Goal: Task Accomplishment & Management: Complete application form

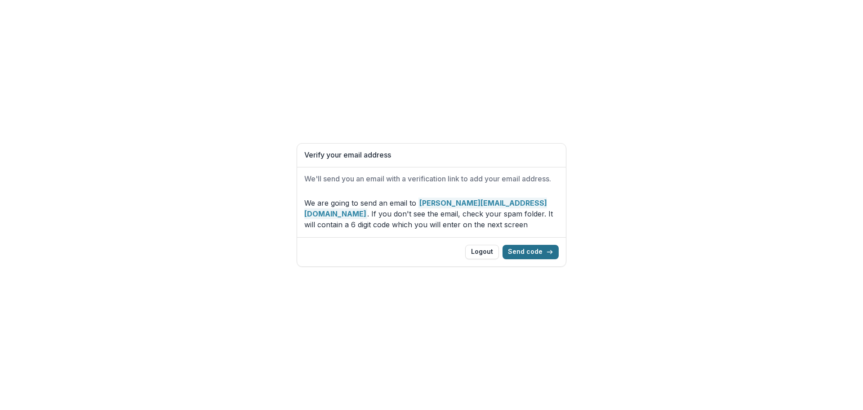
click at [532, 252] on button "Send code" at bounding box center [531, 252] width 56 height 14
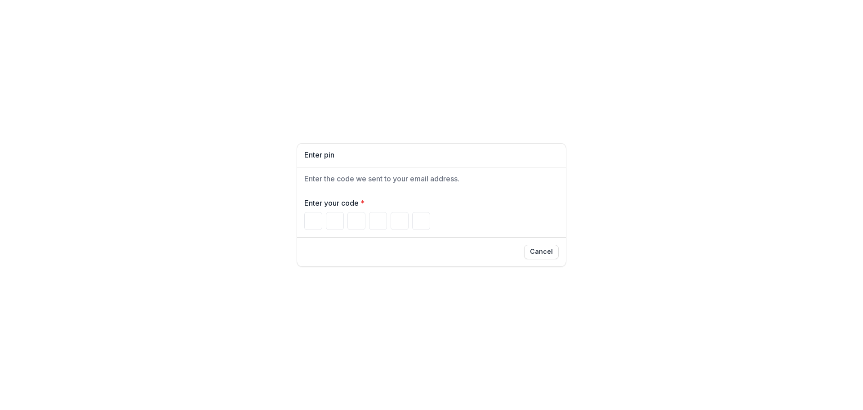
type input "*"
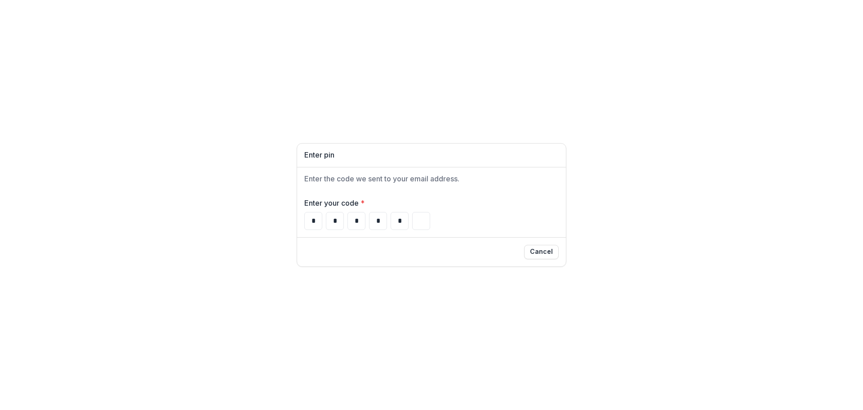
type input "*"
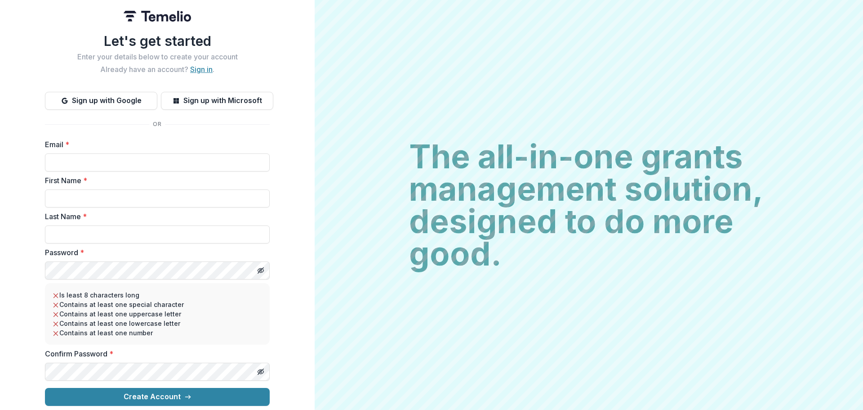
click at [201, 67] on link "Sign in" at bounding box center [201, 69] width 22 height 9
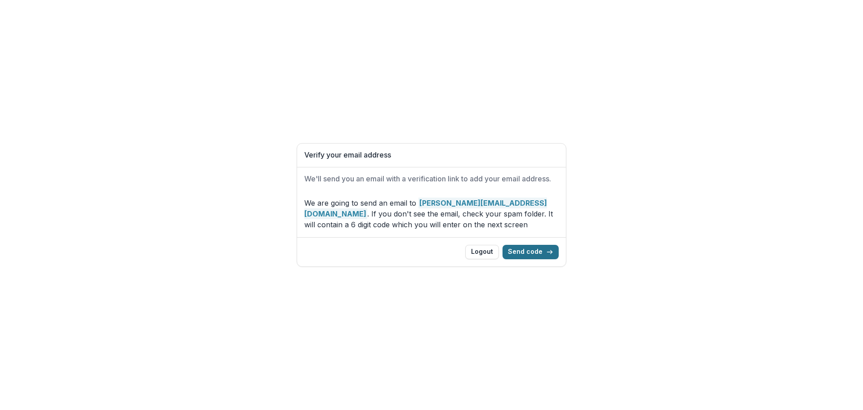
click at [531, 248] on button "Send code" at bounding box center [531, 252] width 56 height 14
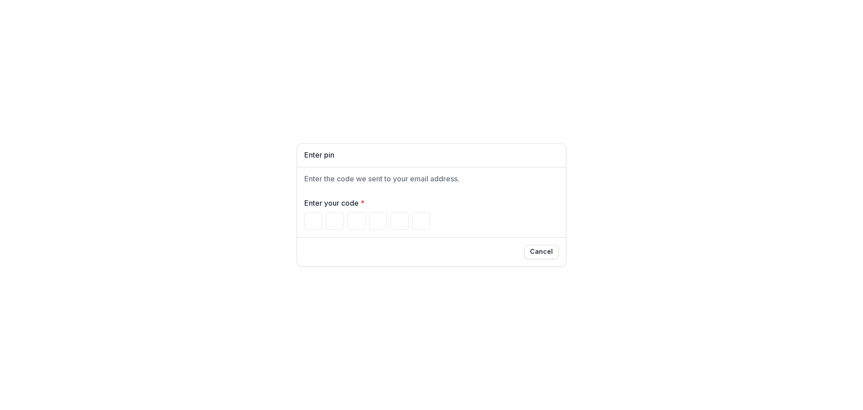
type input "*"
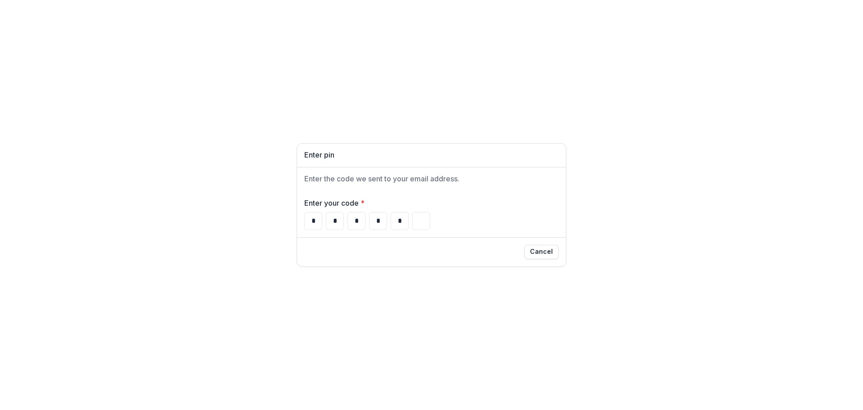
type input "*"
click at [473, 214] on div "* * * * * *" at bounding box center [431, 221] width 255 height 18
click at [347, 248] on div "Cancel" at bounding box center [431, 252] width 255 height 14
click at [226, 232] on div "Enter pin Enter the code we sent to your email address. Enter your code * * * *…" at bounding box center [431, 205] width 863 height 410
click at [337, 156] on h1 "Enter pin" at bounding box center [431, 155] width 255 height 9
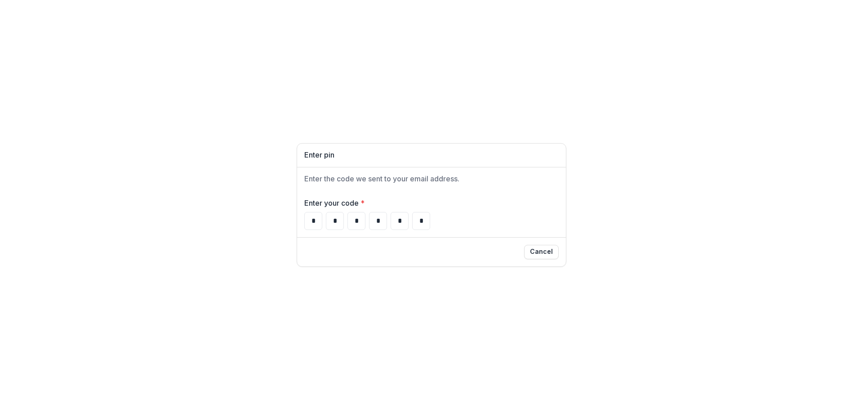
click at [510, 211] on div "Enter your code * * * * * * *" at bounding box center [431, 213] width 255 height 32
click at [544, 252] on button "Cancel" at bounding box center [541, 252] width 35 height 14
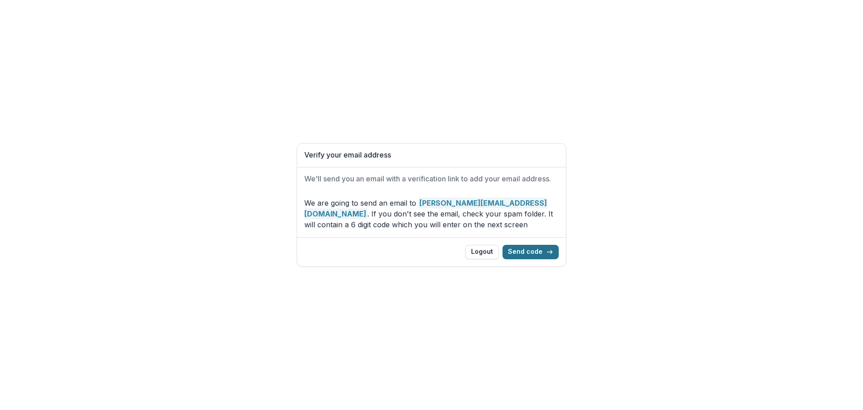
click at [537, 250] on button "Send code" at bounding box center [531, 252] width 56 height 14
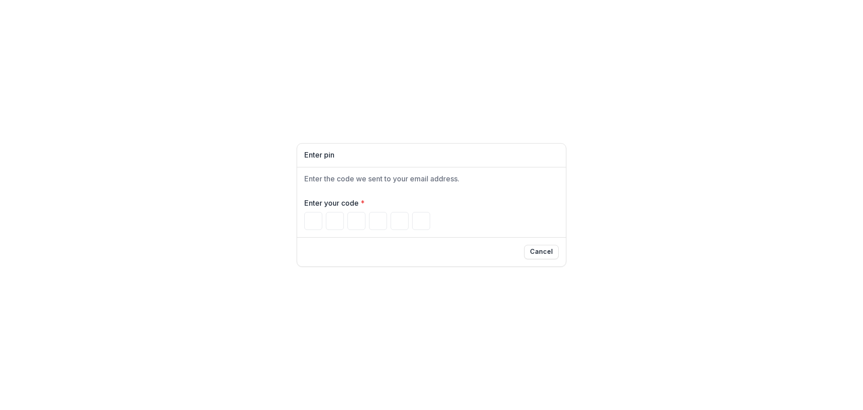
type input "*"
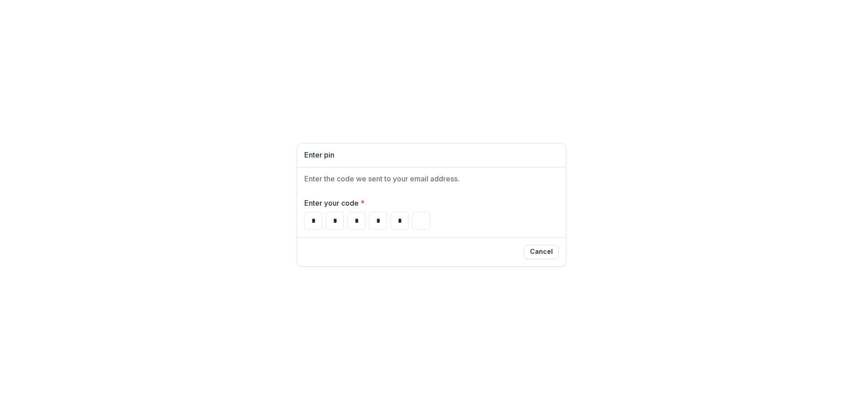
type input "*"
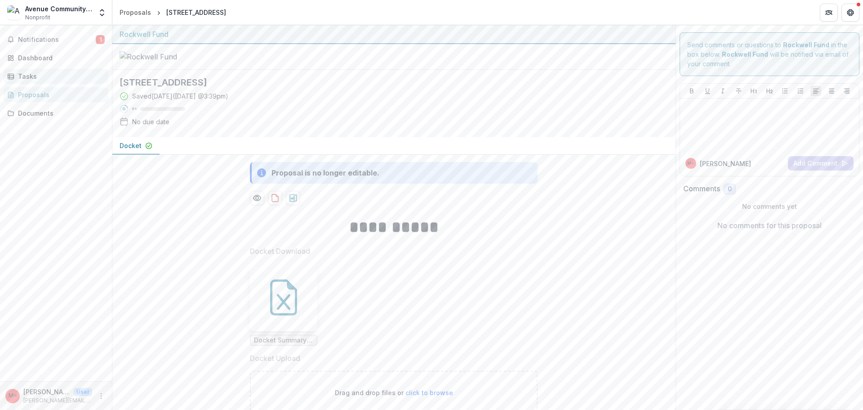
click at [27, 76] on div "Tasks" at bounding box center [59, 76] width 83 height 9
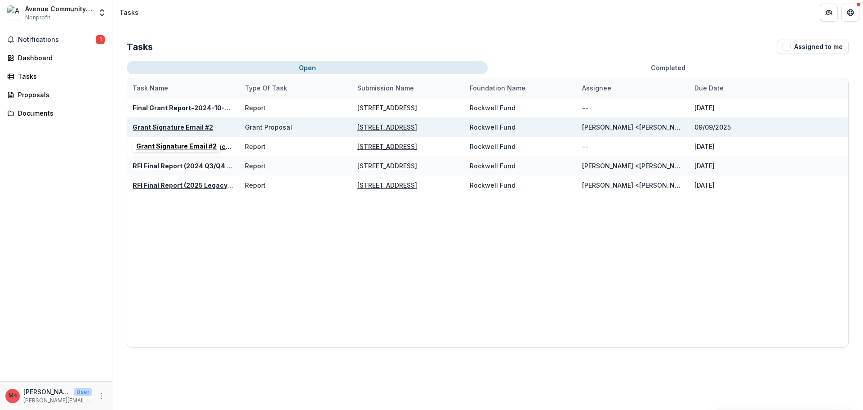
click at [178, 129] on u "Grant Signature Email #2" at bounding box center [173, 127] width 80 height 8
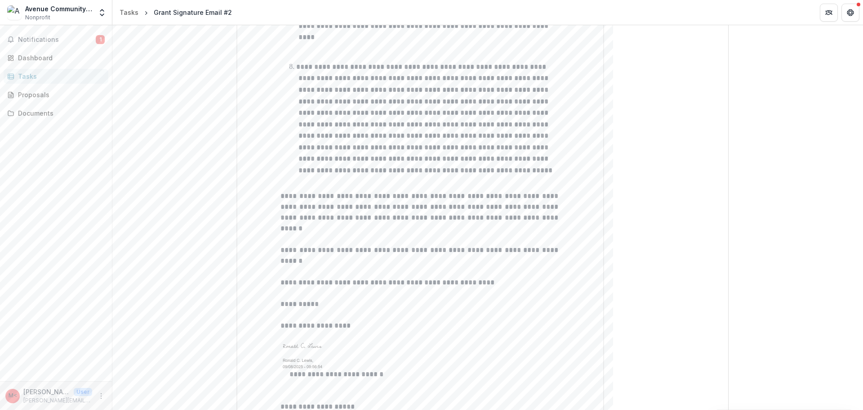
scroll to position [1034, 0]
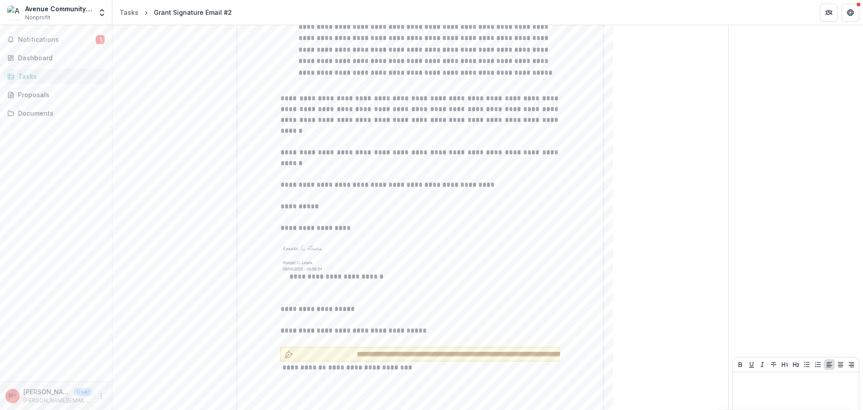
click at [299, 349] on span "**********" at bounding box center [473, 353] width 353 height 9
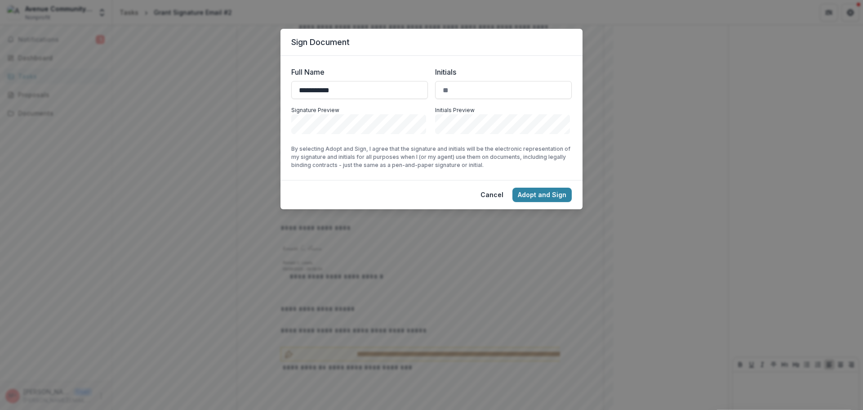
type input "**********"
type input "**"
click at [536, 193] on button "Adopt and Sign" at bounding box center [542, 195] width 59 height 14
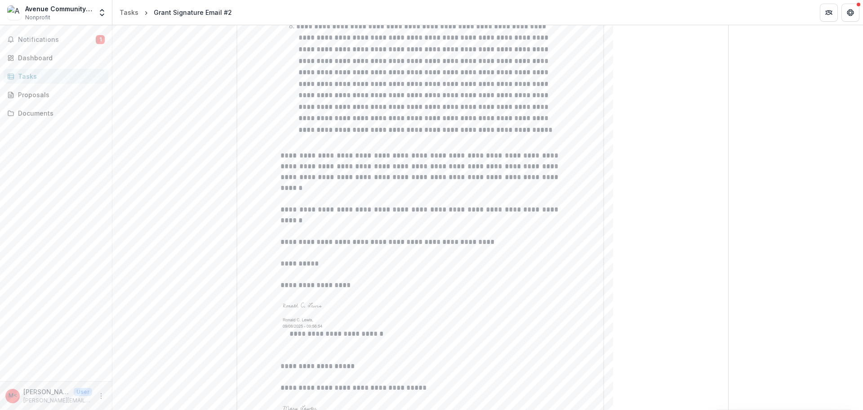
scroll to position [1047, 0]
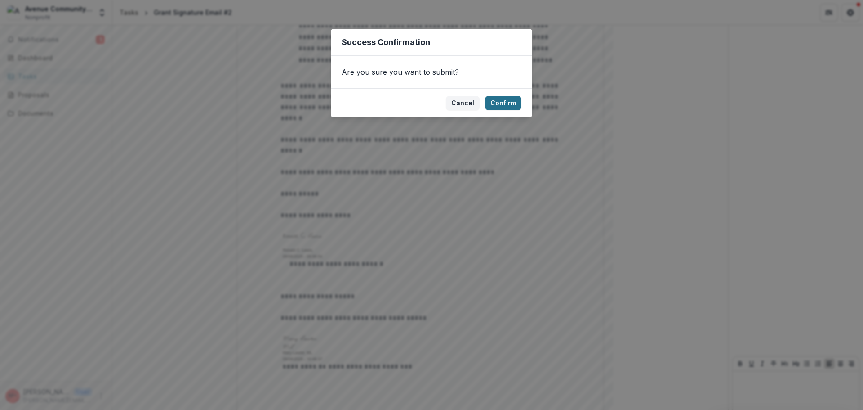
click at [505, 104] on button "Confirm" at bounding box center [503, 103] width 36 height 14
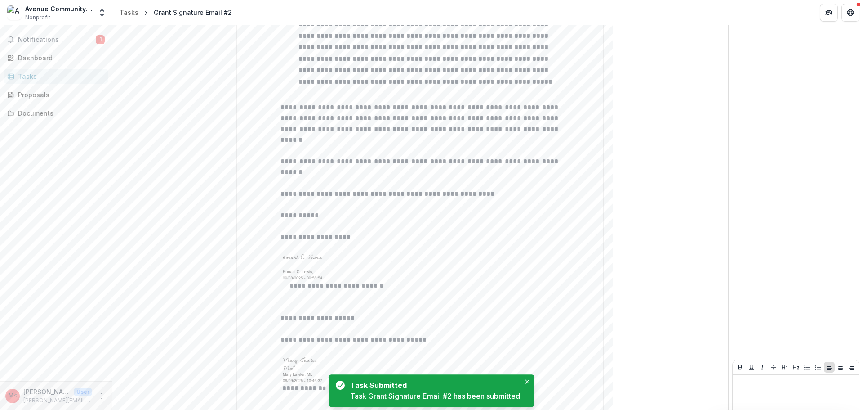
scroll to position [0, 0]
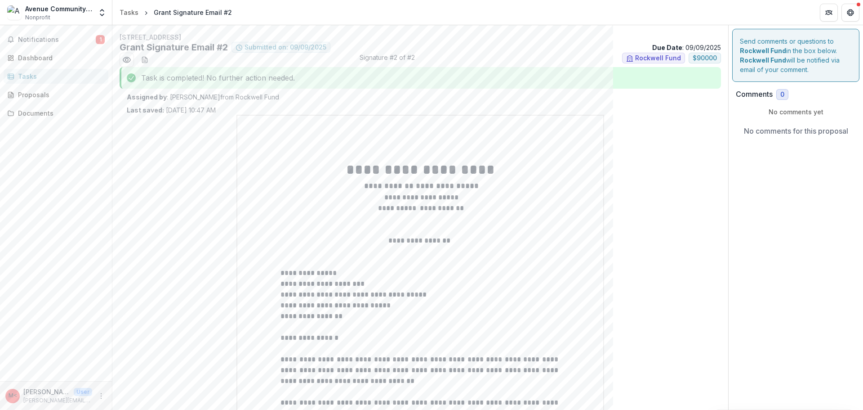
click at [28, 77] on div "Tasks" at bounding box center [59, 76] width 83 height 9
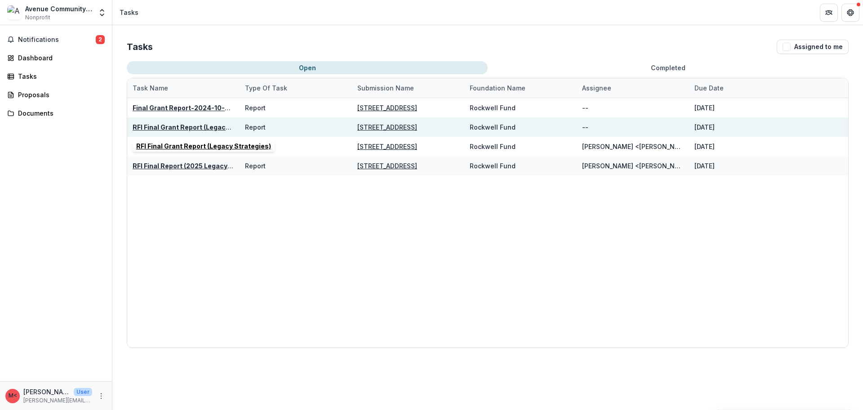
click at [189, 126] on u "RFI Final Grant Report (Legacy Strategies)" at bounding box center [200, 127] width 135 height 8
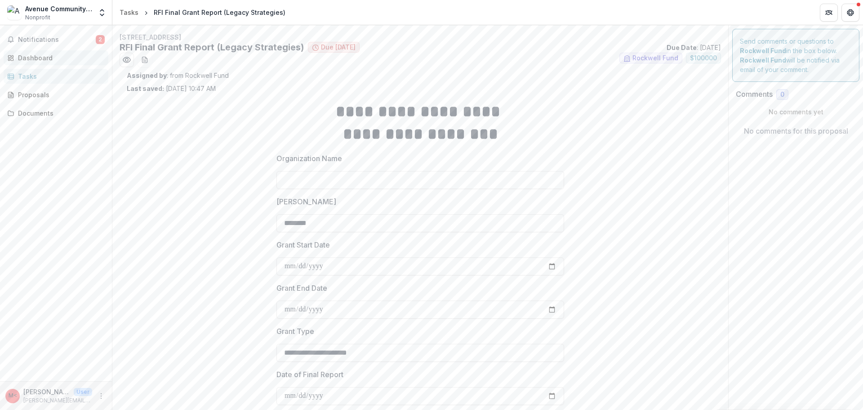
click at [26, 56] on div "Dashboard" at bounding box center [59, 57] width 83 height 9
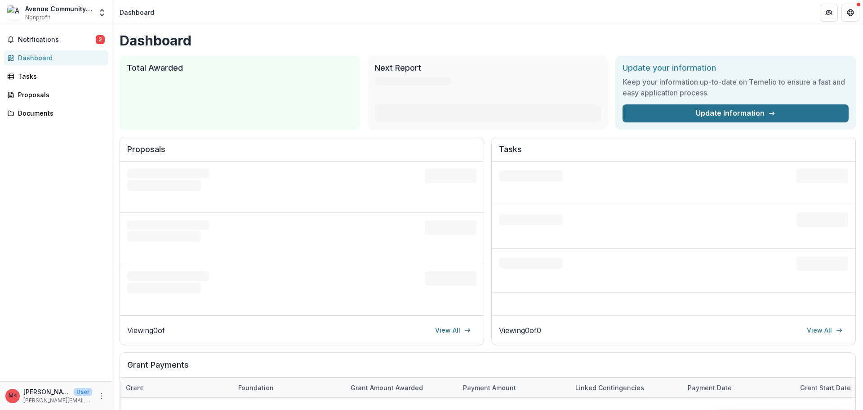
click at [714, 111] on link "Update Information" at bounding box center [736, 113] width 226 height 18
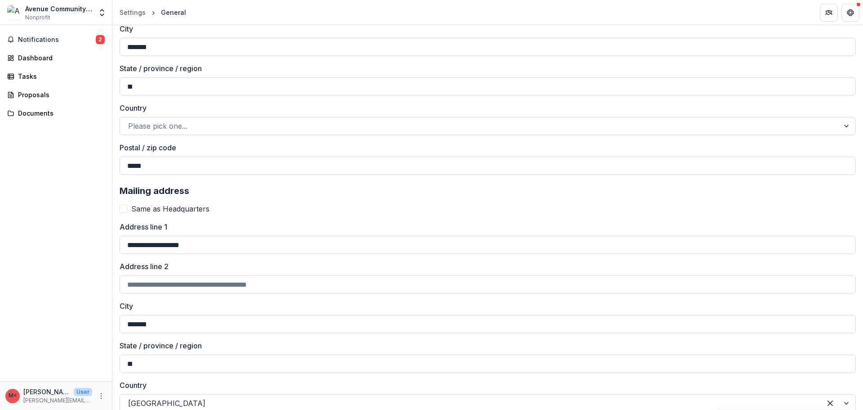
scroll to position [856, 0]
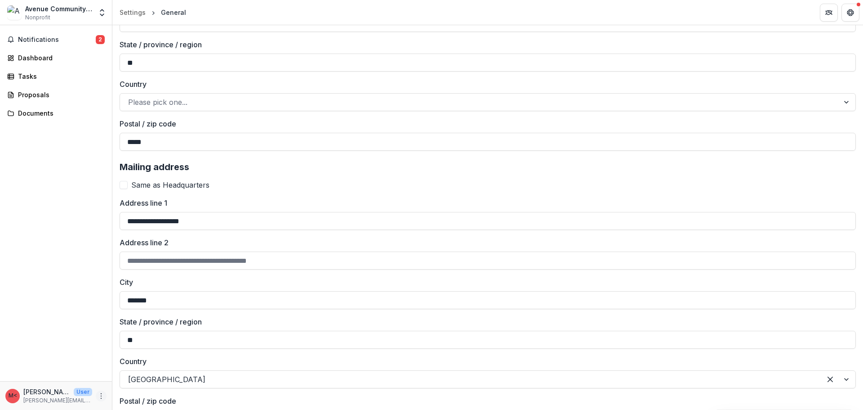
click at [102, 396] on icon "More" at bounding box center [101, 395] width 7 height 7
click at [160, 377] on link "Settings" at bounding box center [160, 376] width 96 height 15
click at [103, 395] on icon "More" at bounding box center [101, 395] width 7 height 7
click at [144, 377] on link "Settings" at bounding box center [160, 376] width 96 height 15
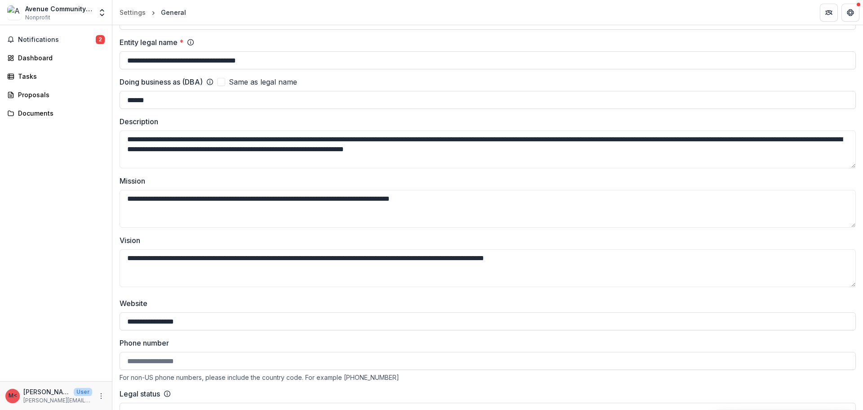
scroll to position [0, 0]
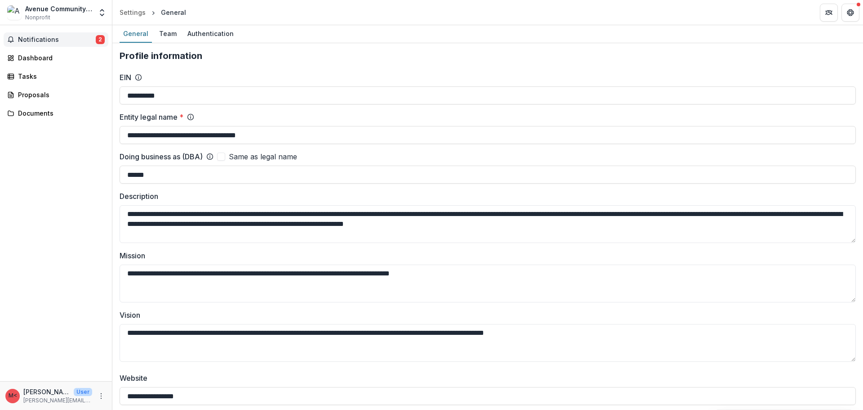
click at [48, 40] on span "Notifications" at bounding box center [57, 40] width 78 height 8
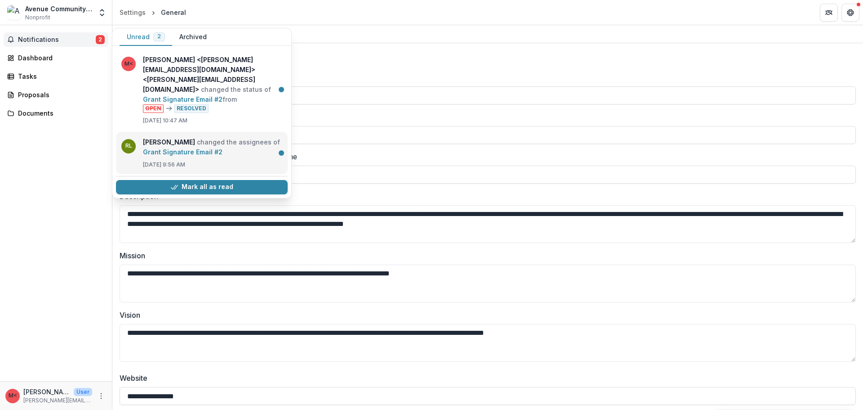
click at [178, 148] on link "Grant Signature Email #2" at bounding box center [183, 152] width 80 height 8
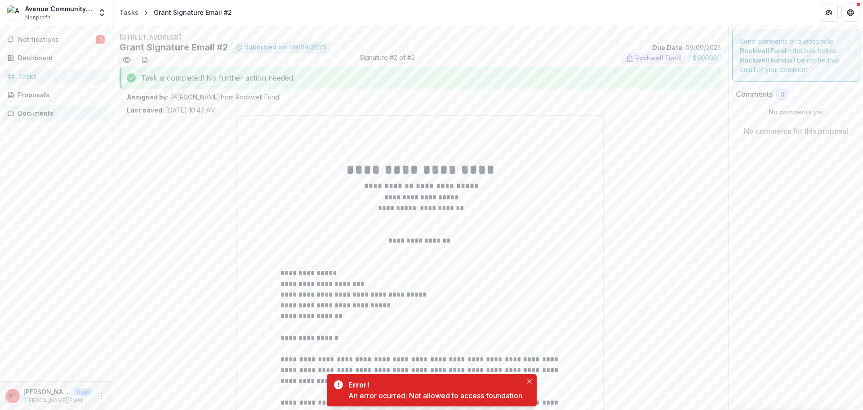
click at [39, 113] on div "Documents" at bounding box center [59, 112] width 83 height 9
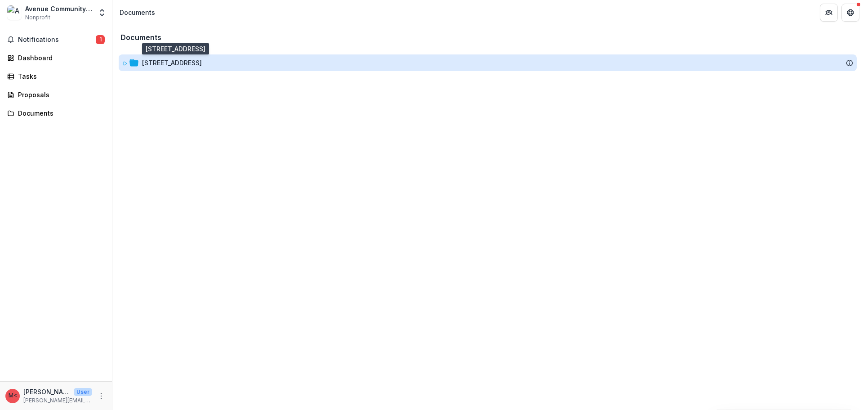
click at [182, 65] on div "2025 Q3L Avenue CDC" at bounding box center [172, 62] width 60 height 9
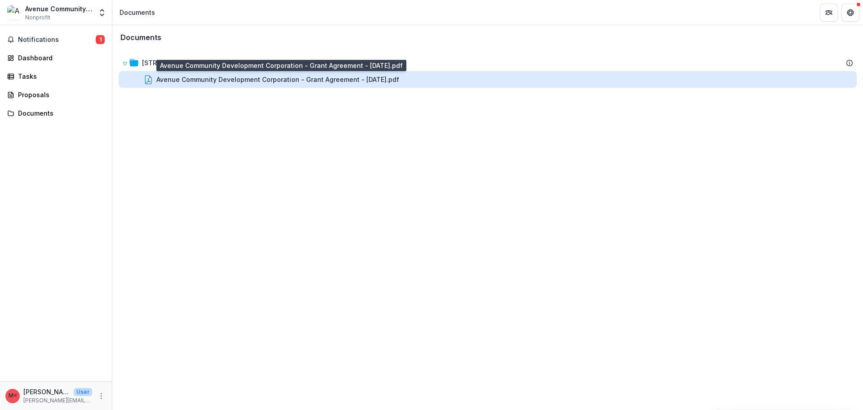
click at [183, 79] on div "Avenue Community Development Corporation - Grant Agreement - 2025-09-09.pdf" at bounding box center [277, 79] width 243 height 9
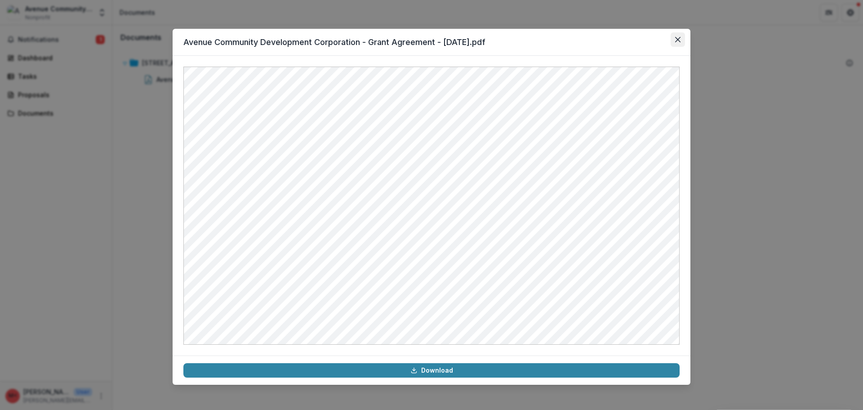
click at [679, 40] on icon "Close" at bounding box center [677, 39] width 5 height 5
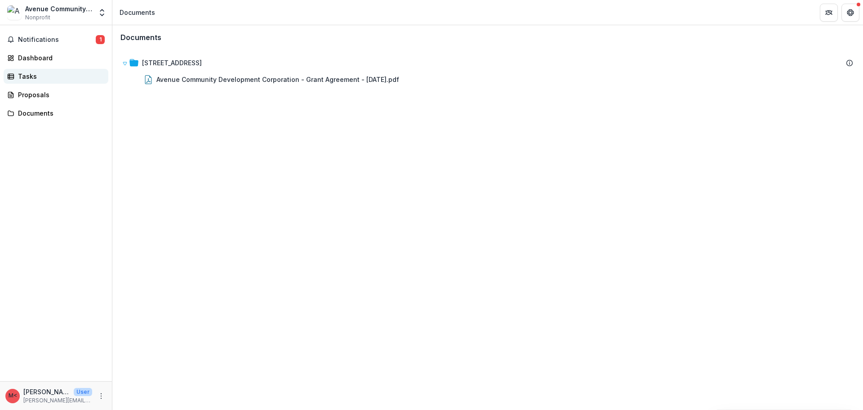
click at [29, 77] on div "Tasks" at bounding box center [59, 76] width 83 height 9
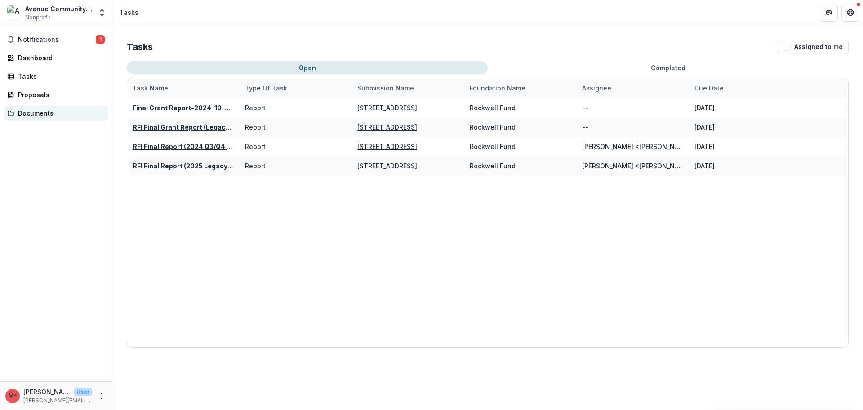
click at [40, 116] on div "Documents" at bounding box center [59, 112] width 83 height 9
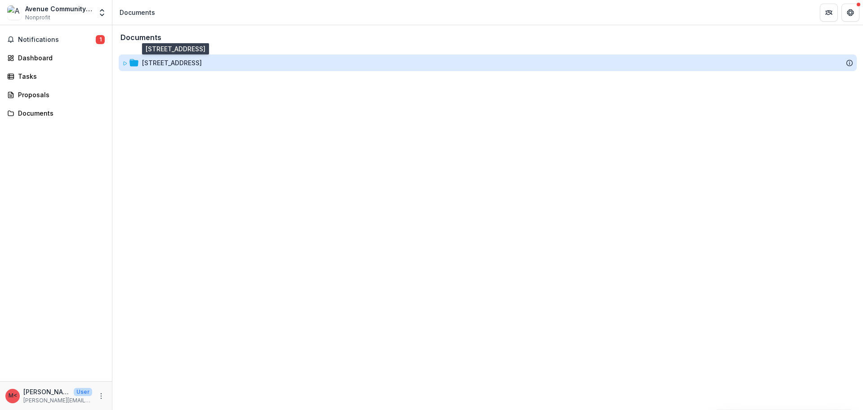
click at [186, 64] on div "2025 Q3L Avenue CDC" at bounding box center [172, 62] width 60 height 9
click at [161, 63] on div "2025 Q3L Avenue CDC" at bounding box center [172, 62] width 60 height 9
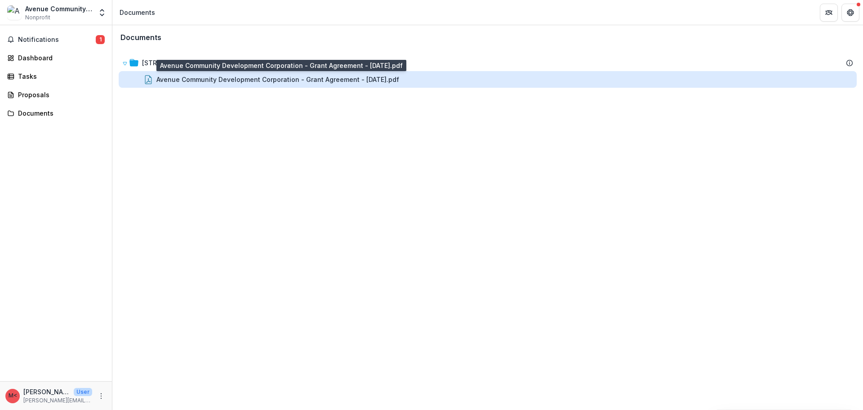
click at [234, 81] on div "Avenue Community Development Corporation - Grant Agreement - 2025-09-09.pdf" at bounding box center [277, 79] width 243 height 9
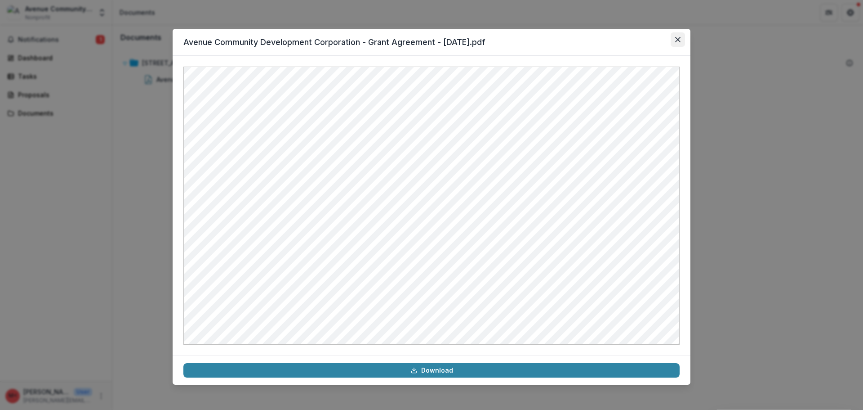
click at [679, 38] on icon "Close" at bounding box center [677, 39] width 5 height 5
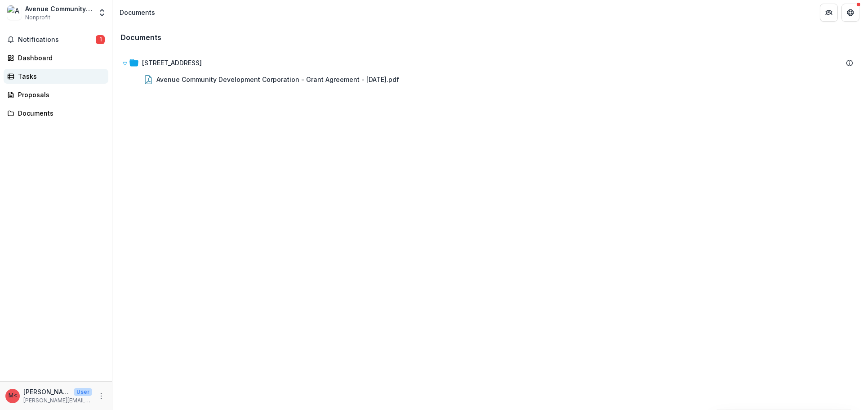
click at [25, 74] on div "Tasks" at bounding box center [59, 76] width 83 height 9
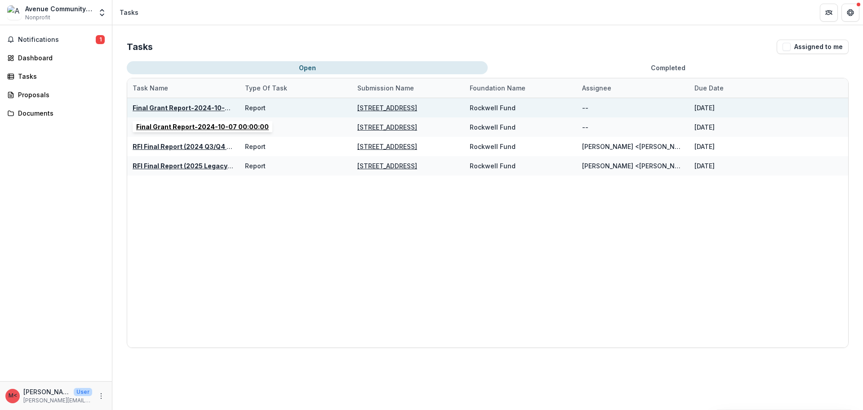
click at [187, 104] on u "Final Grant Report-2024-10-07 00:00:00" at bounding box center [199, 108] width 133 height 8
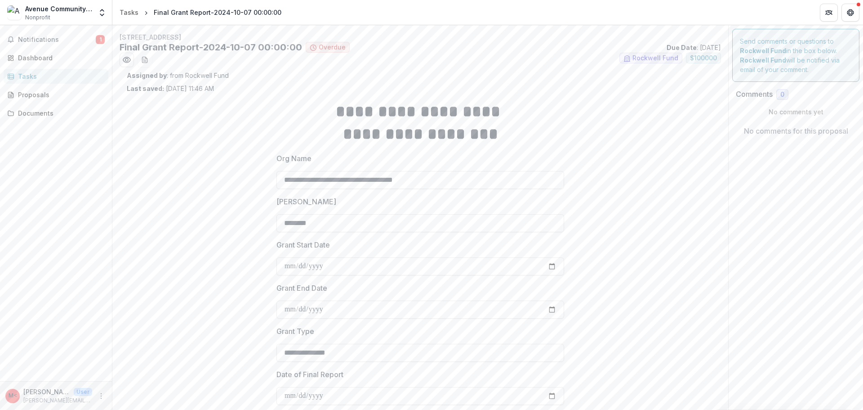
click at [29, 79] on div "Tasks" at bounding box center [59, 76] width 83 height 9
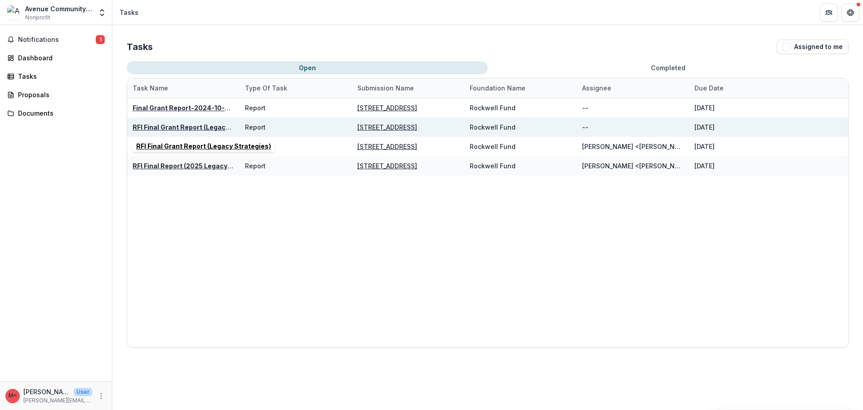
click at [172, 126] on u "RFI Final Grant Report (Legacy Strategies)" at bounding box center [200, 127] width 135 height 8
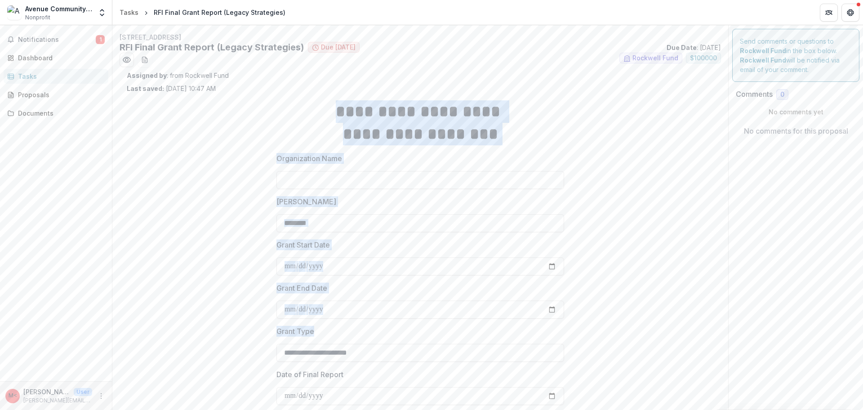
drag, startPoint x: 325, startPoint y: 110, endPoint x: 697, endPoint y: 344, distance: 439.5
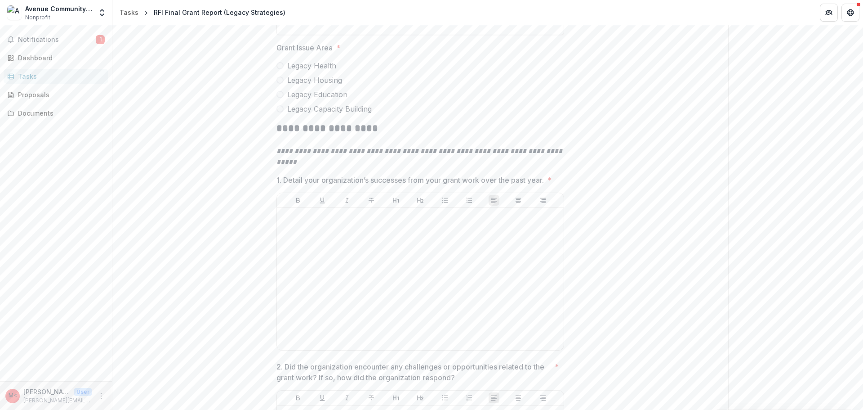
scroll to position [455, 0]
